Goal: Information Seeking & Learning: Learn about a topic

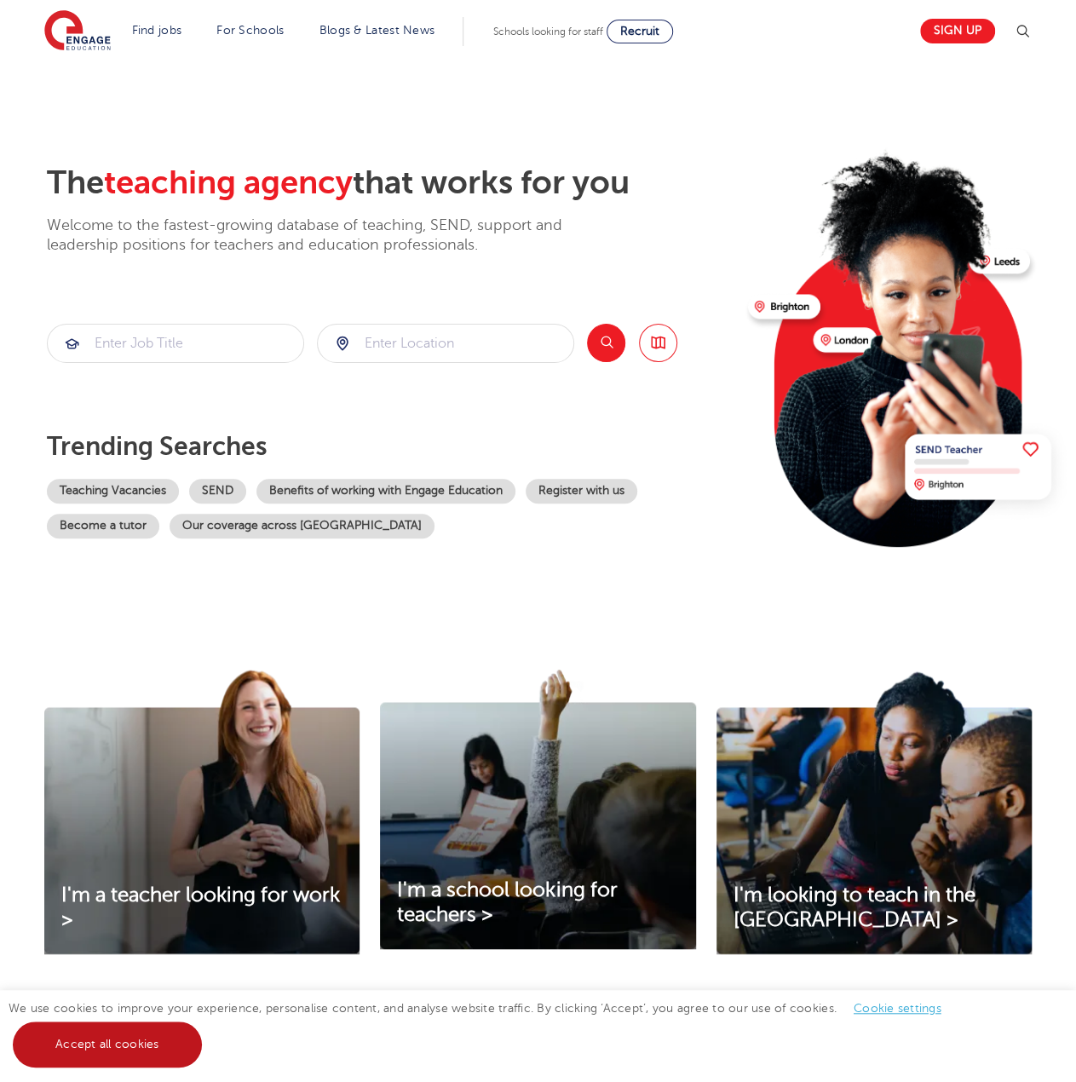
click at [149, 1042] on link "Accept all cookies" at bounding box center [107, 1045] width 189 height 46
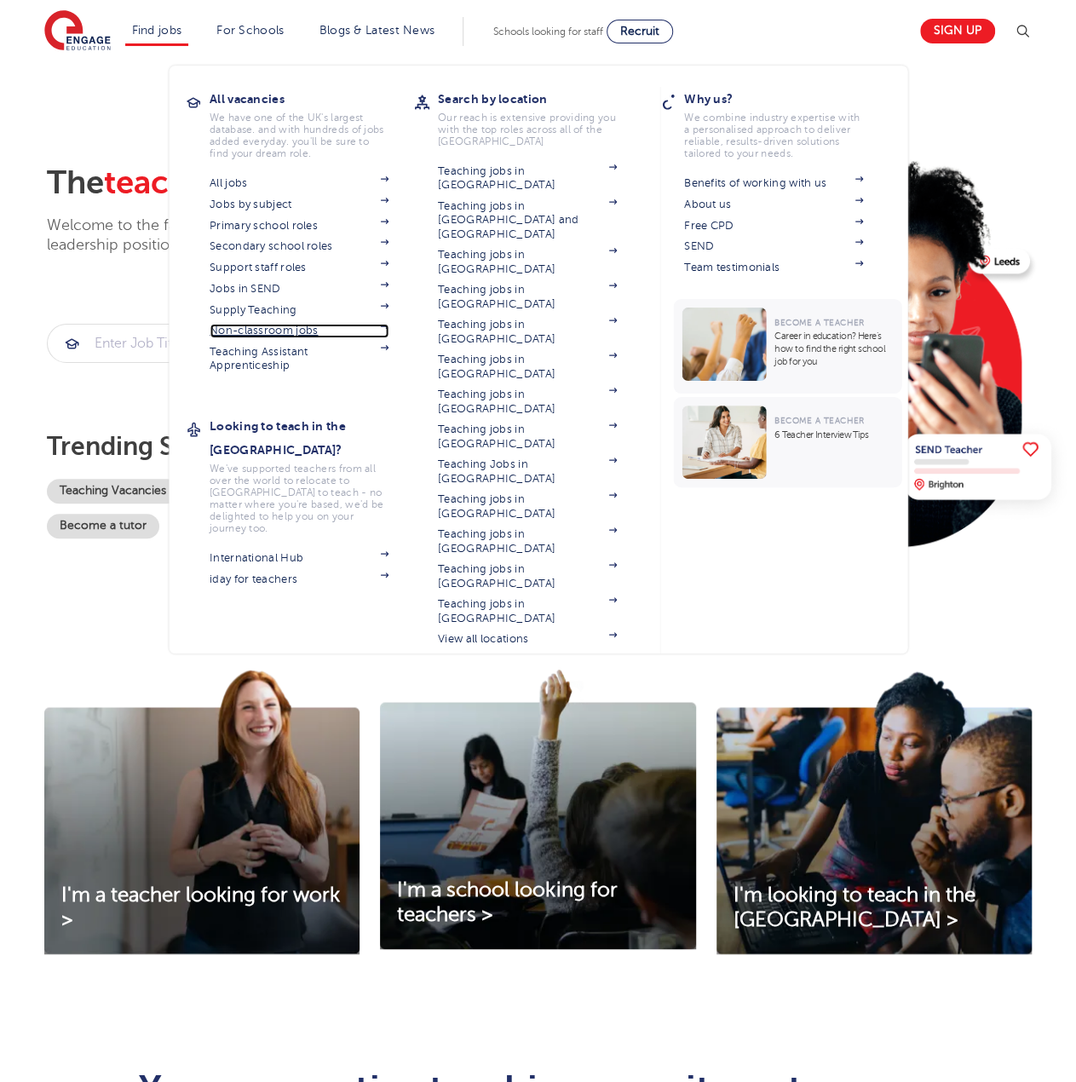
click at [273, 333] on link "Non-classroom jobs" at bounding box center [299, 331] width 179 height 14
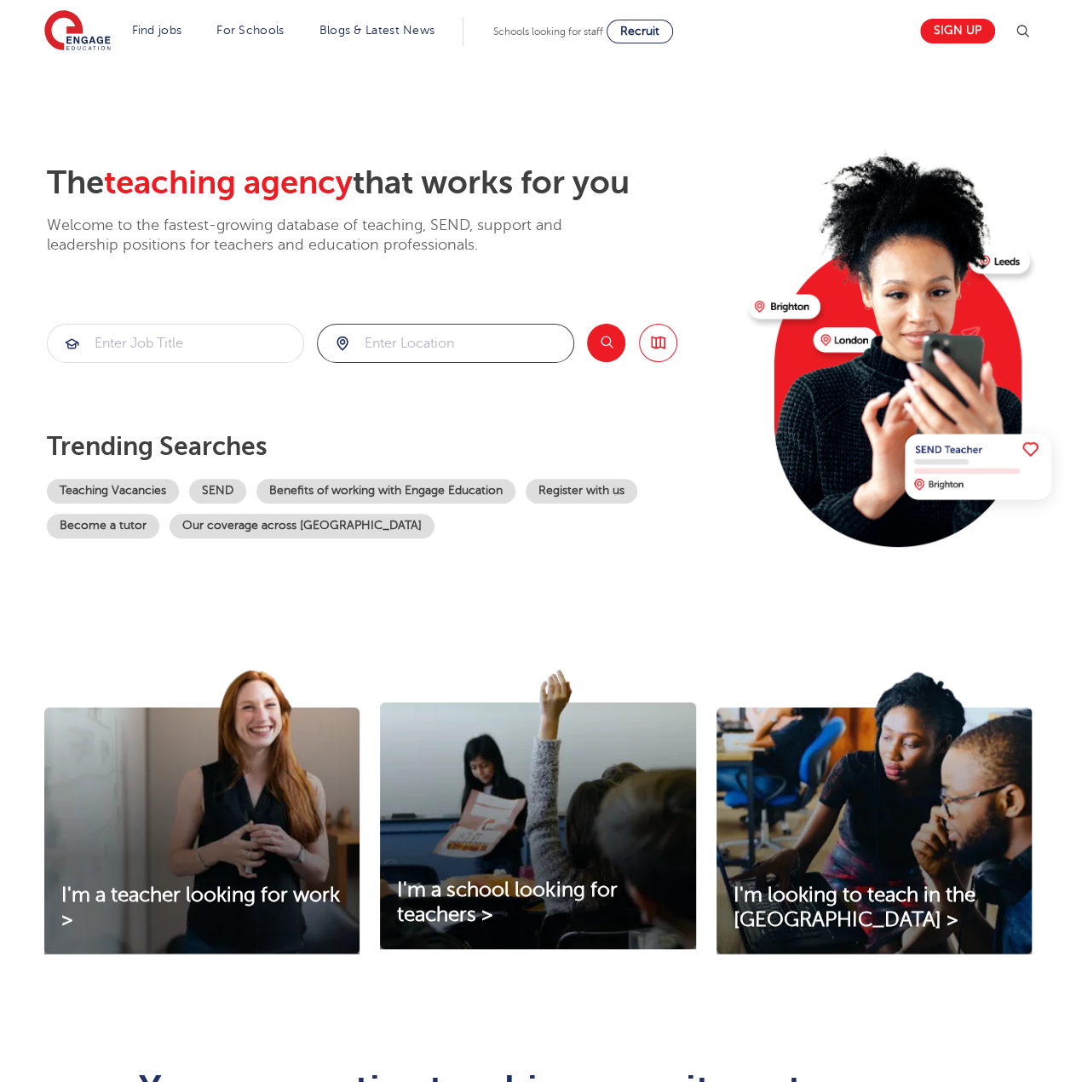
click at [396, 354] on input "search" at bounding box center [446, 343] width 256 height 37
type input "T"
click at [600, 348] on button "Search" at bounding box center [606, 343] width 38 height 38
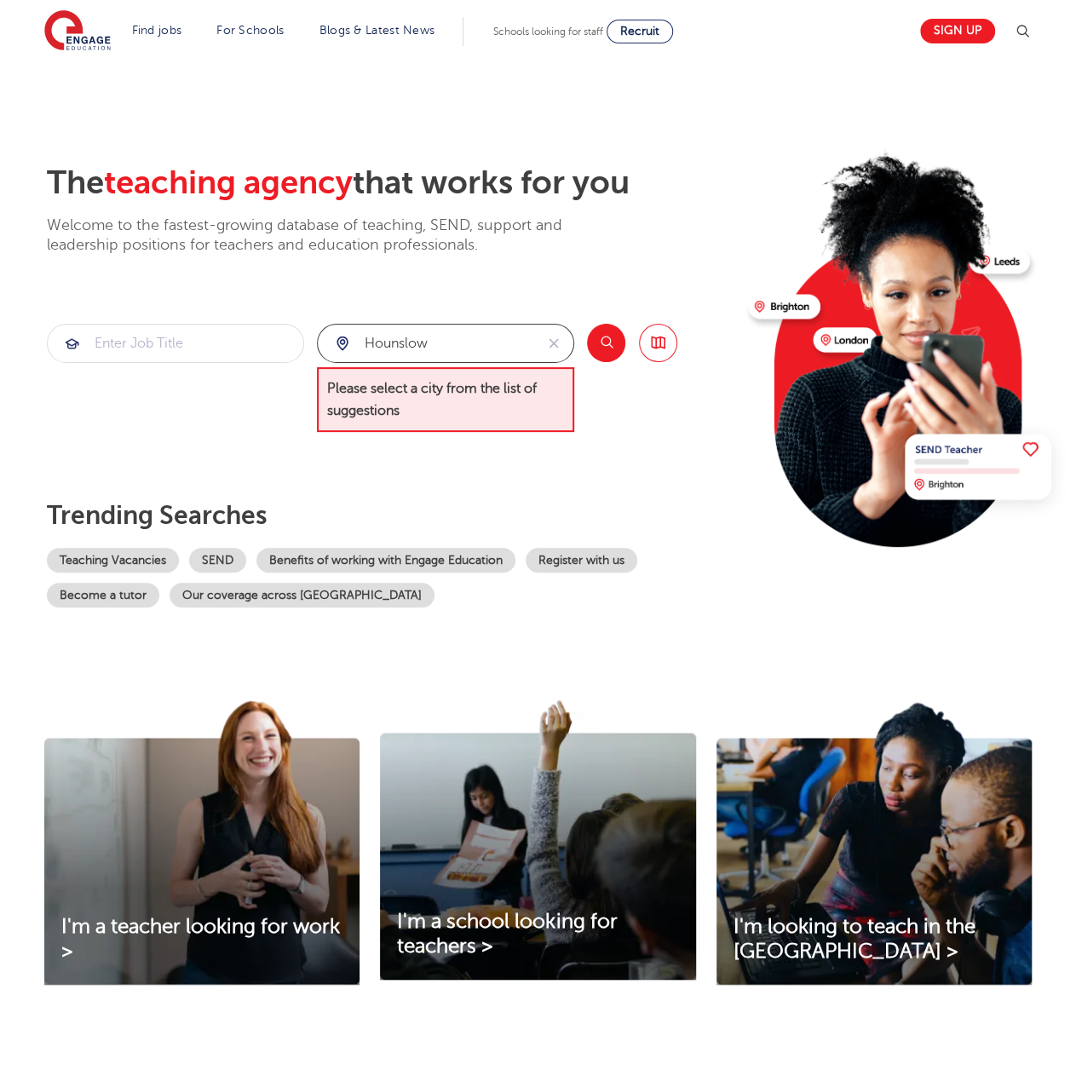
click at [429, 342] on input "Hounslow" at bounding box center [426, 343] width 216 height 37
type input "H"
type input "T"
click at [424, 359] on input "search" at bounding box center [446, 343] width 256 height 37
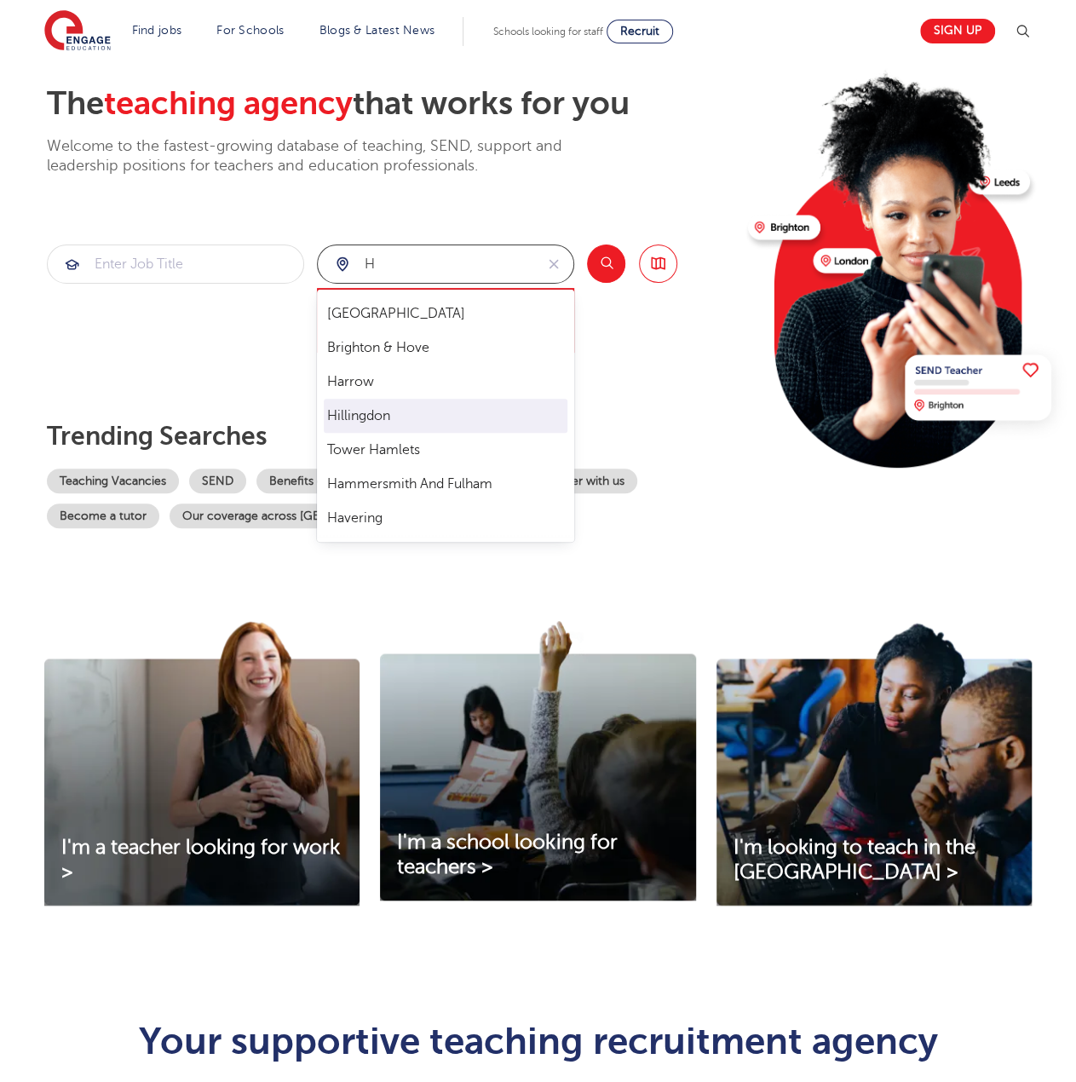
scroll to position [170, 0]
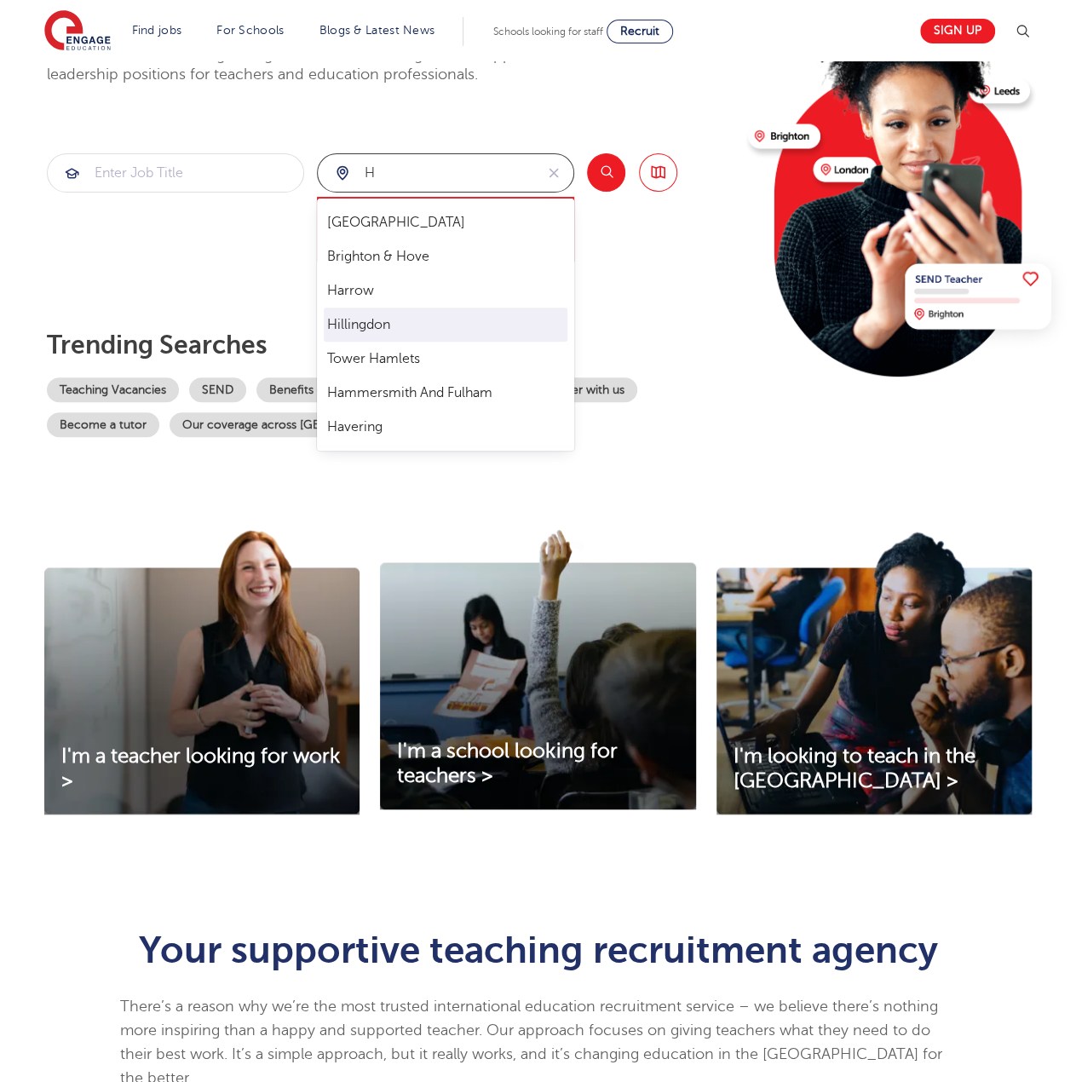
click at [402, 311] on li "Hillingdon" at bounding box center [446, 325] width 244 height 34
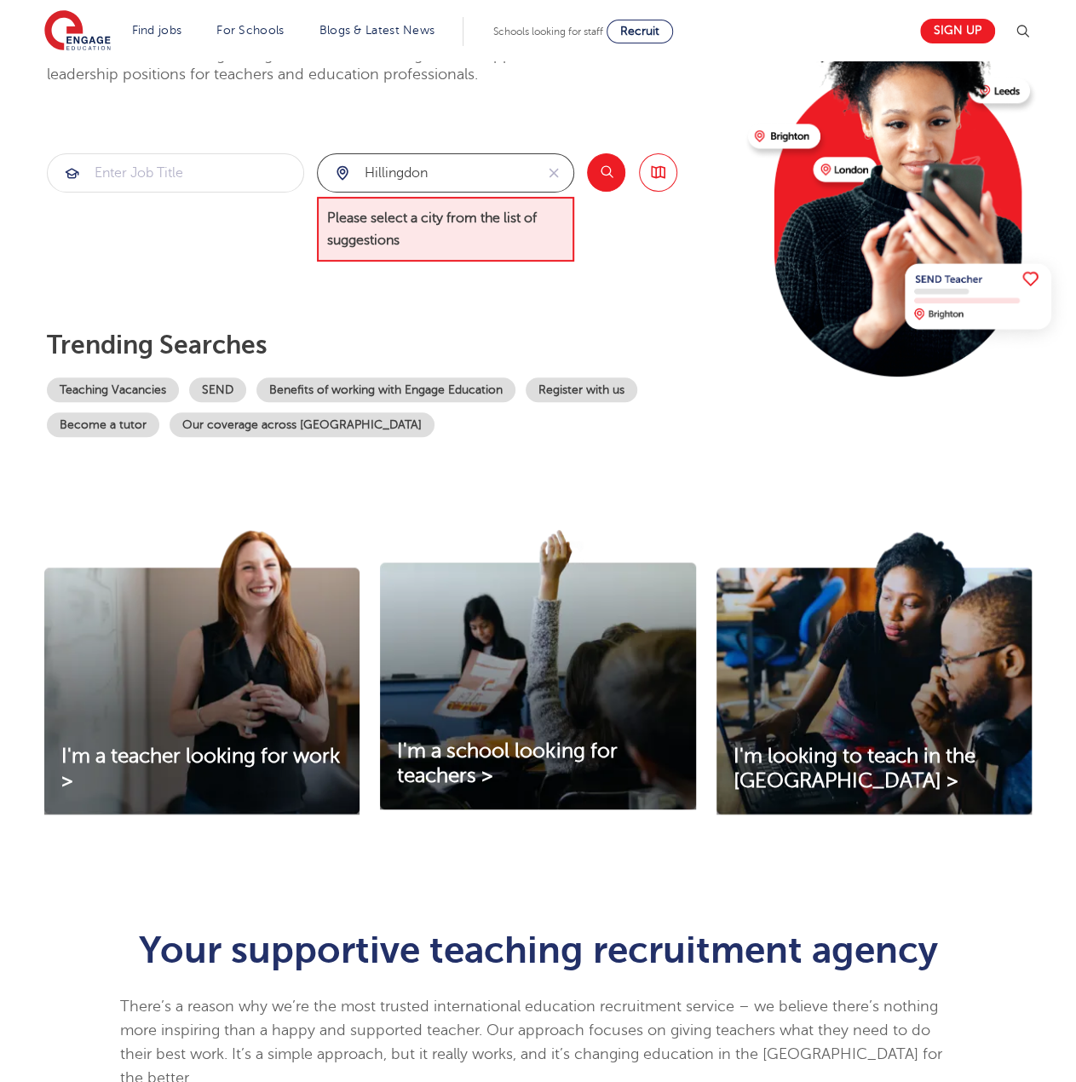
type input "Hillingdon"
click at [605, 176] on button "Search" at bounding box center [606, 172] width 38 height 38
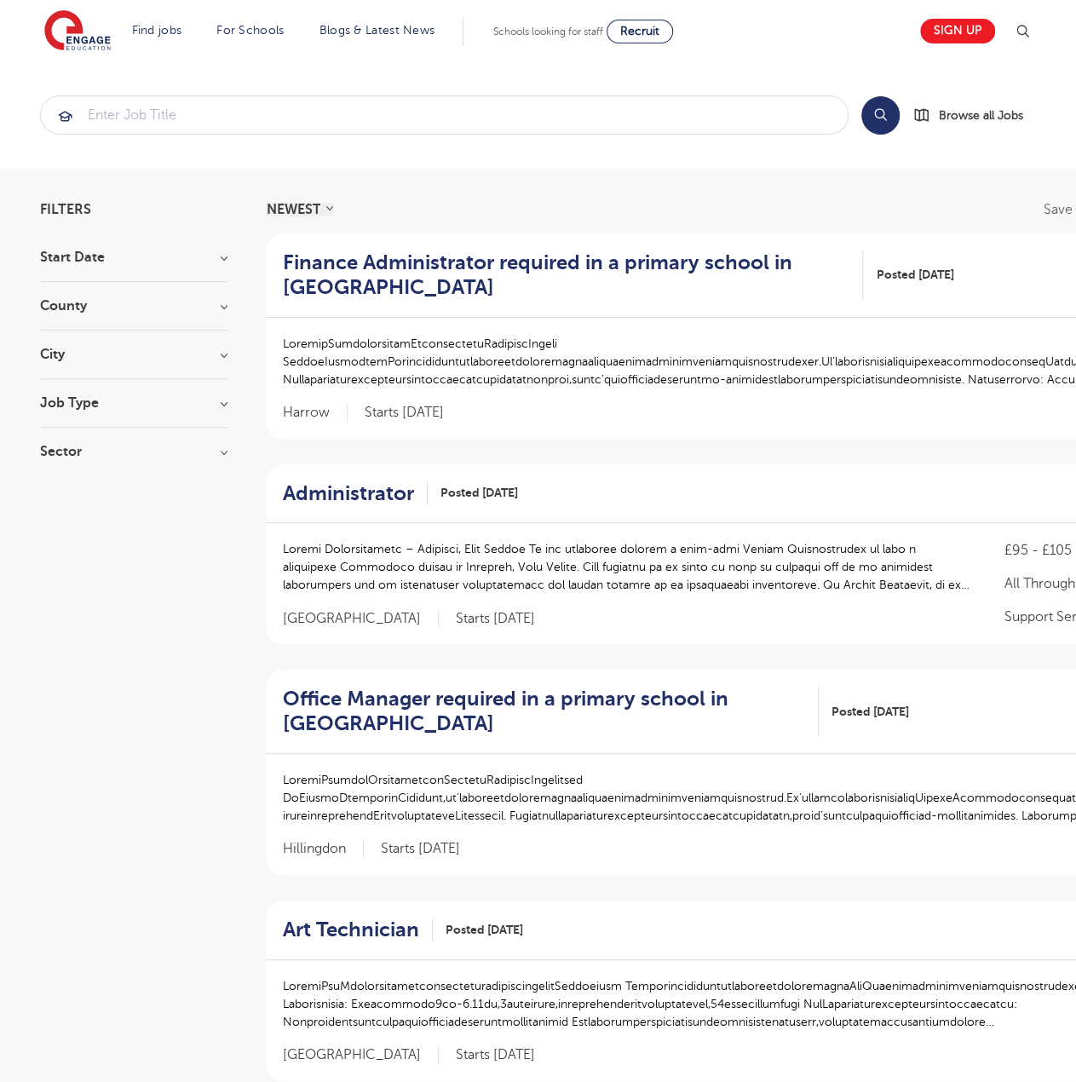
click at [210, 354] on h3 "City" at bounding box center [133, 355] width 187 height 14
click at [95, 523] on button "Show more" at bounding box center [76, 522] width 72 height 15
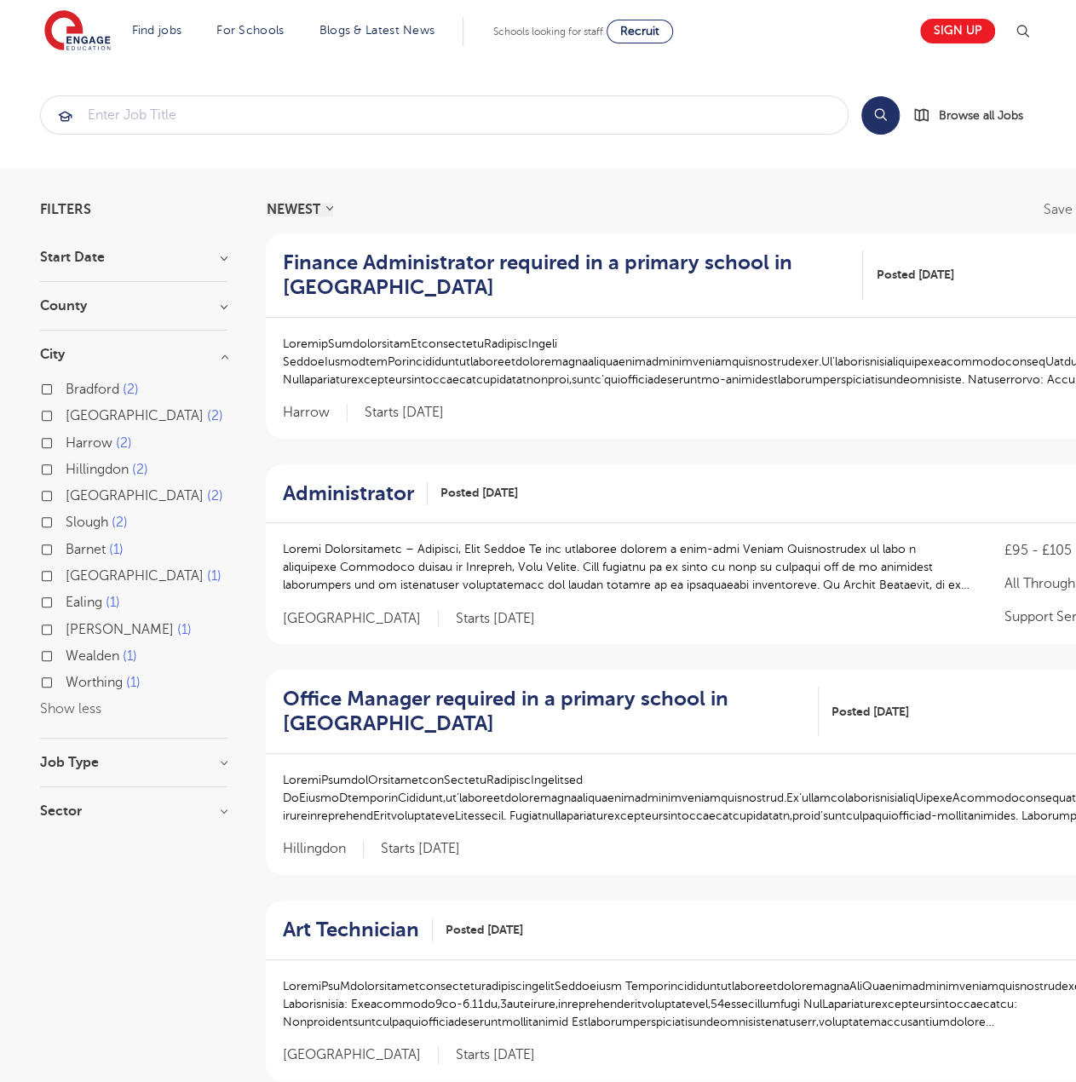
click at [52, 469] on div "Hillingdon 2" at bounding box center [133, 471] width 187 height 26
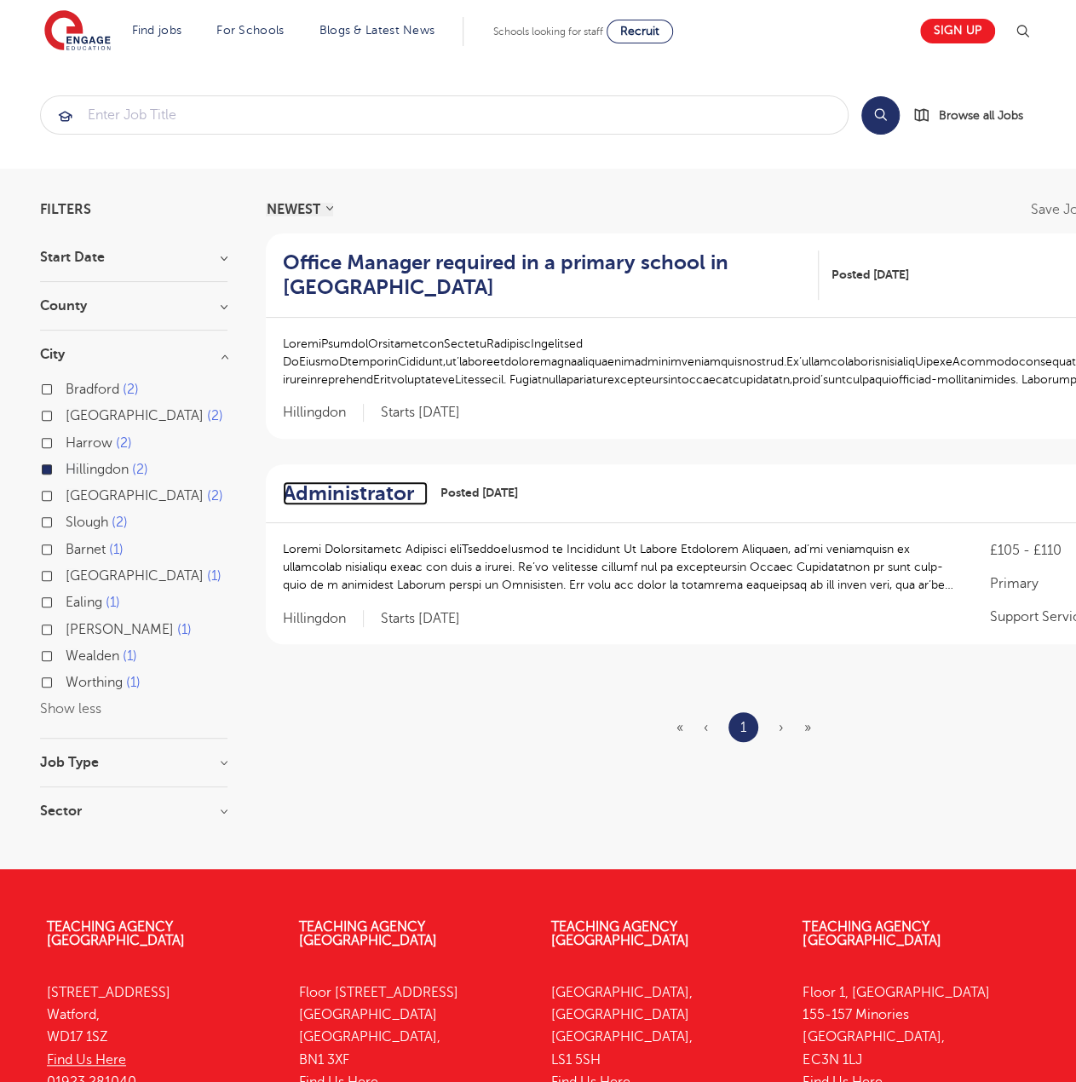
click at [357, 498] on h2 "Administrator" at bounding box center [348, 493] width 131 height 25
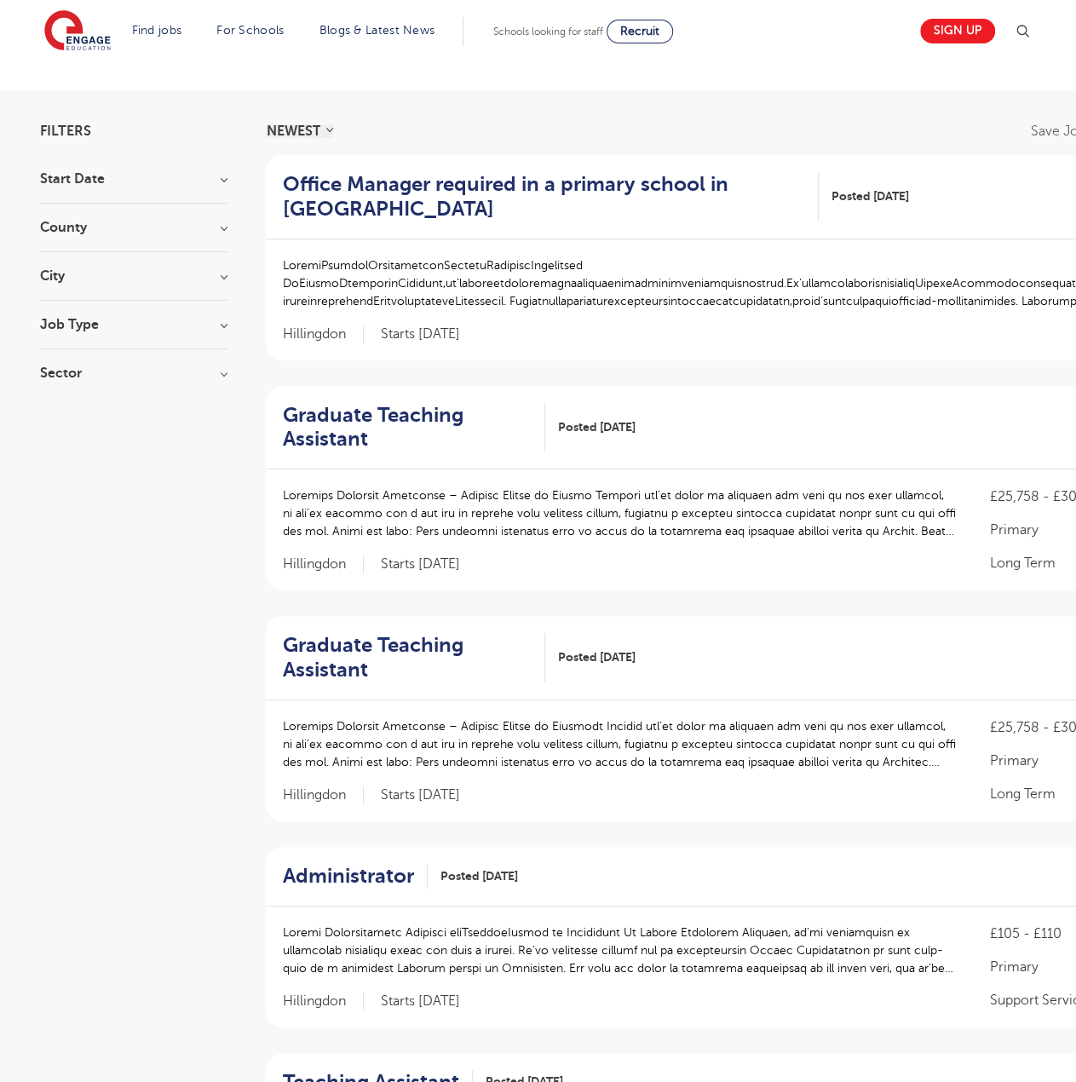
scroll to position [85, 0]
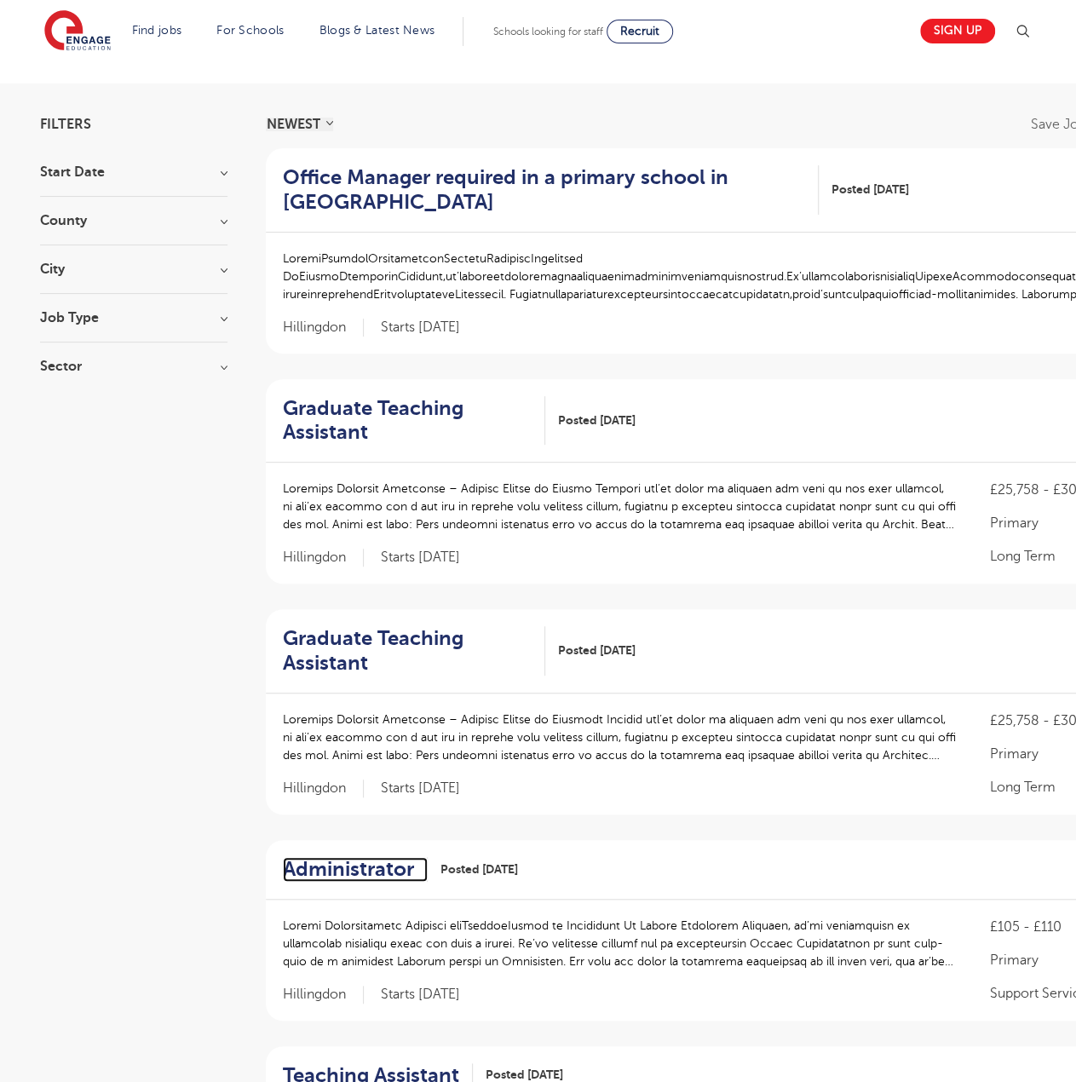
click at [339, 876] on h2 "Administrator" at bounding box center [348, 869] width 131 height 25
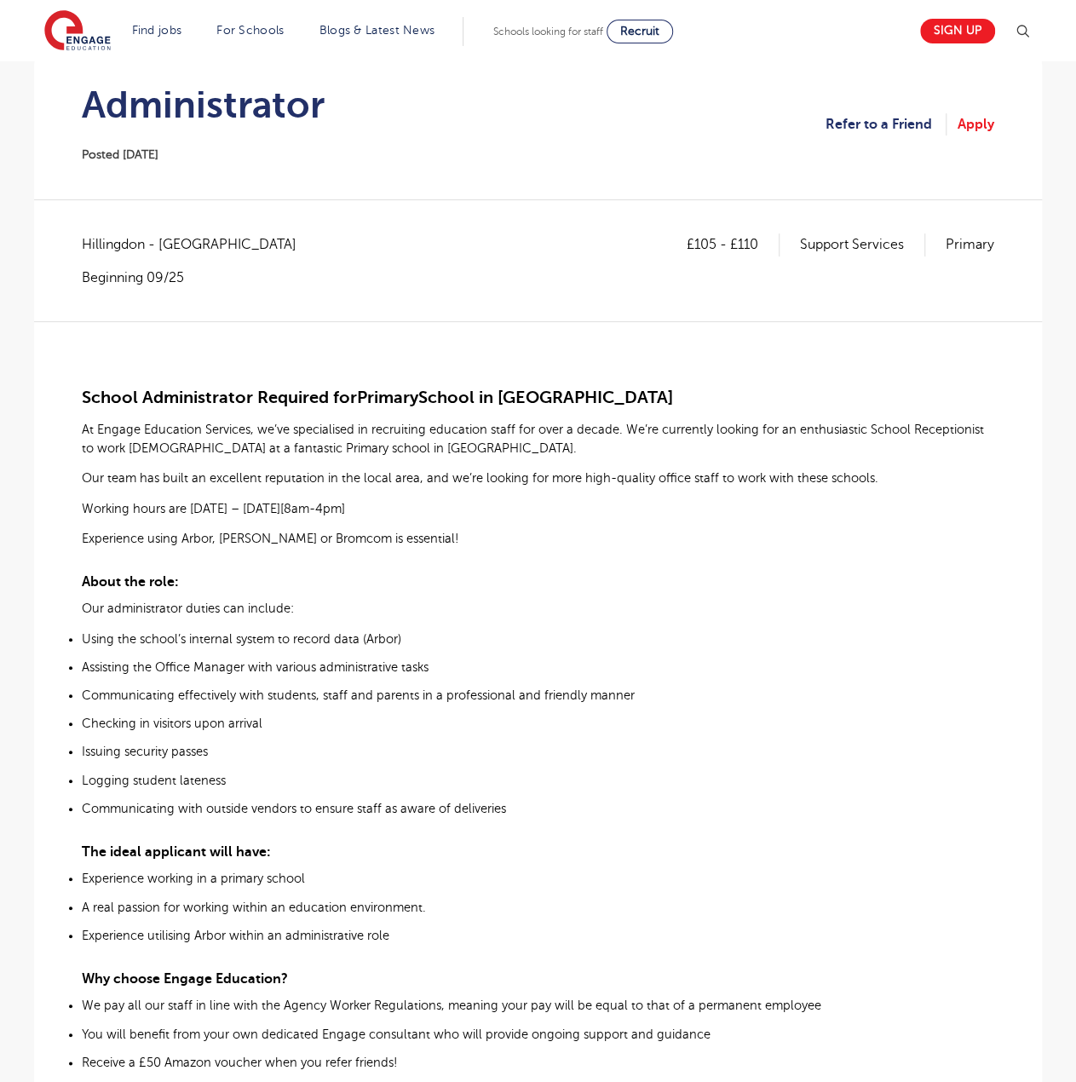
scroll to position [85, 0]
